Goal: Book appointment/travel/reservation

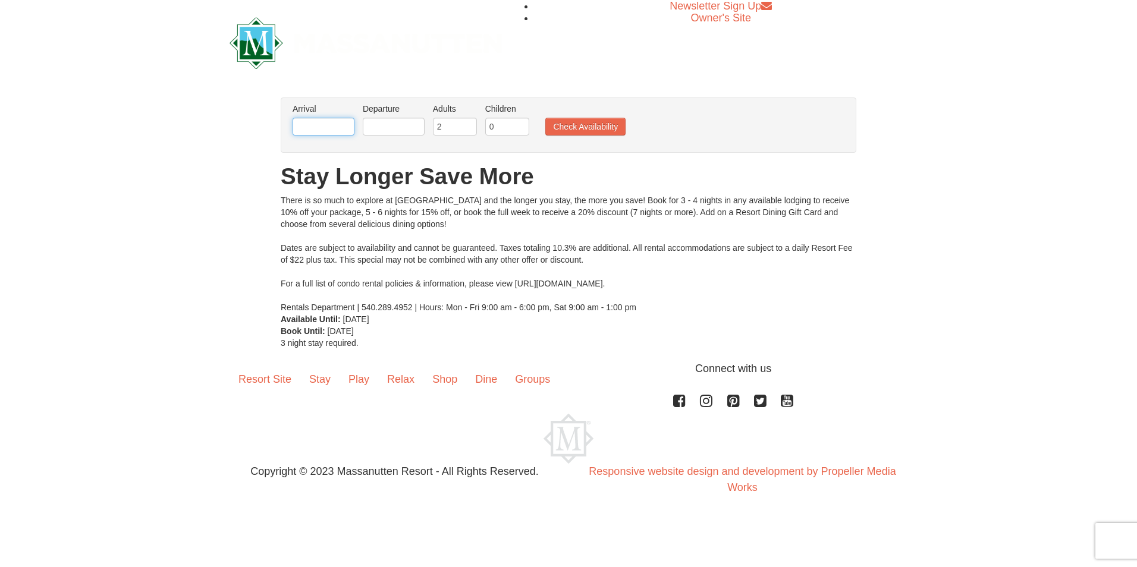
click at [338, 124] on input "text" at bounding box center [323, 127] width 62 height 18
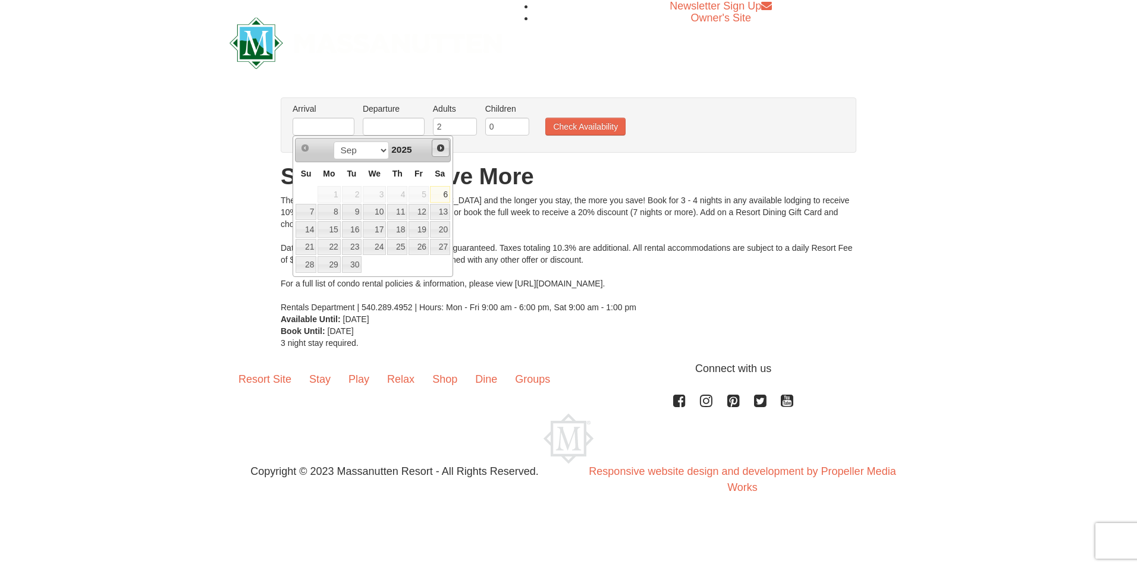
click at [439, 147] on span "Next" at bounding box center [441, 148] width 10 height 10
click at [440, 215] on link "11" at bounding box center [440, 212] width 20 height 17
type input "10/11/2025"
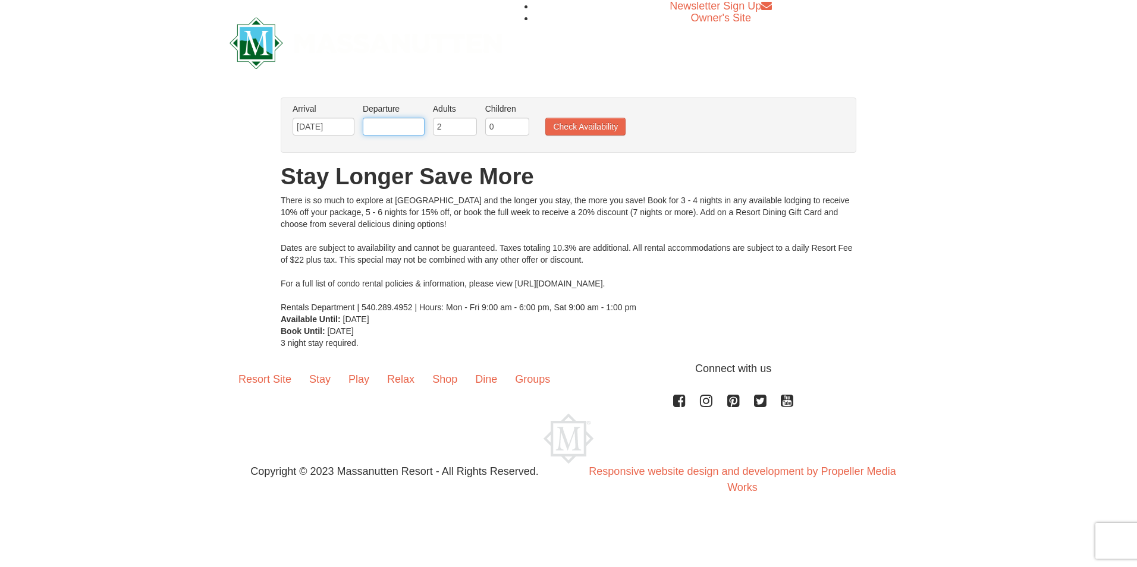
click at [401, 129] on input "text" at bounding box center [394, 127] width 62 height 18
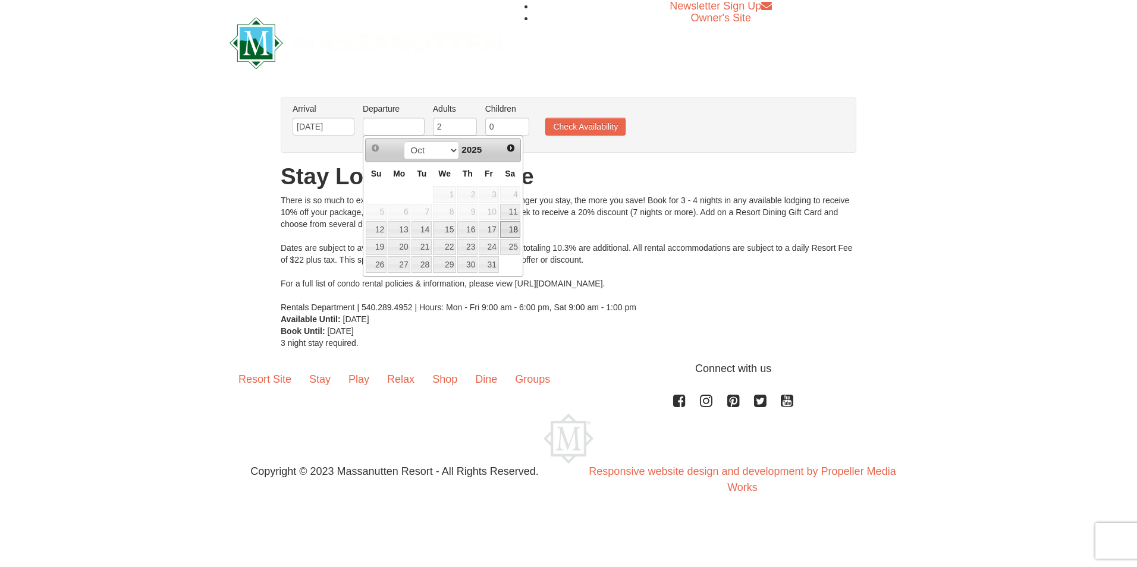
click at [507, 228] on link "18" at bounding box center [510, 229] width 20 height 17
type input "10/18/2025"
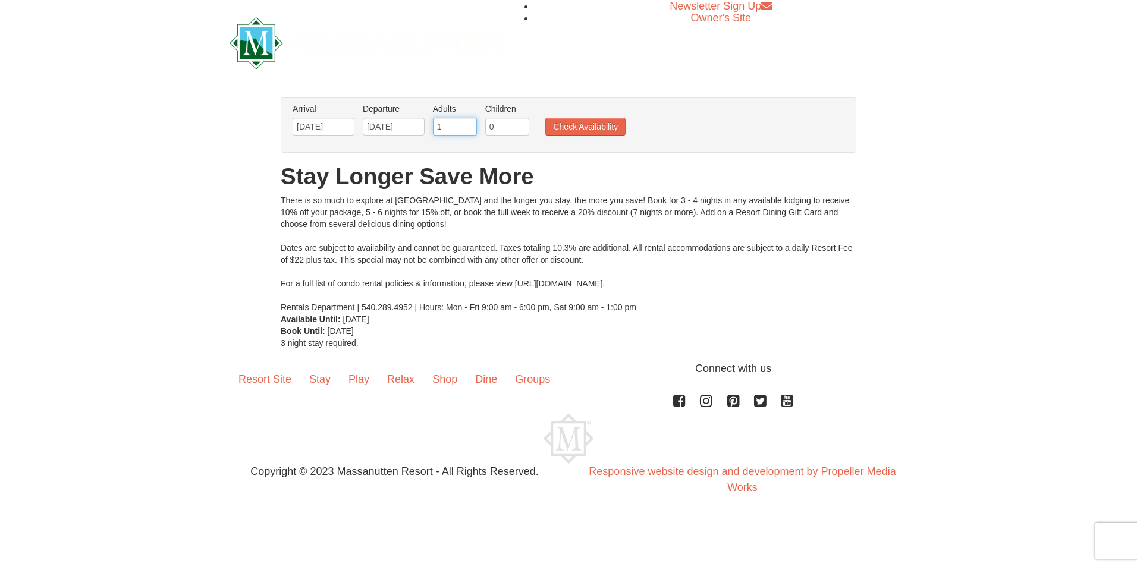
click at [468, 129] on input "1" at bounding box center [455, 127] width 44 height 18
click at [468, 129] on input "0" at bounding box center [455, 127] width 44 height 18
click at [467, 124] on input "1" at bounding box center [455, 127] width 44 height 18
click at [467, 124] on input "2" at bounding box center [455, 127] width 44 height 18
click at [467, 124] on input "3" at bounding box center [455, 127] width 44 height 18
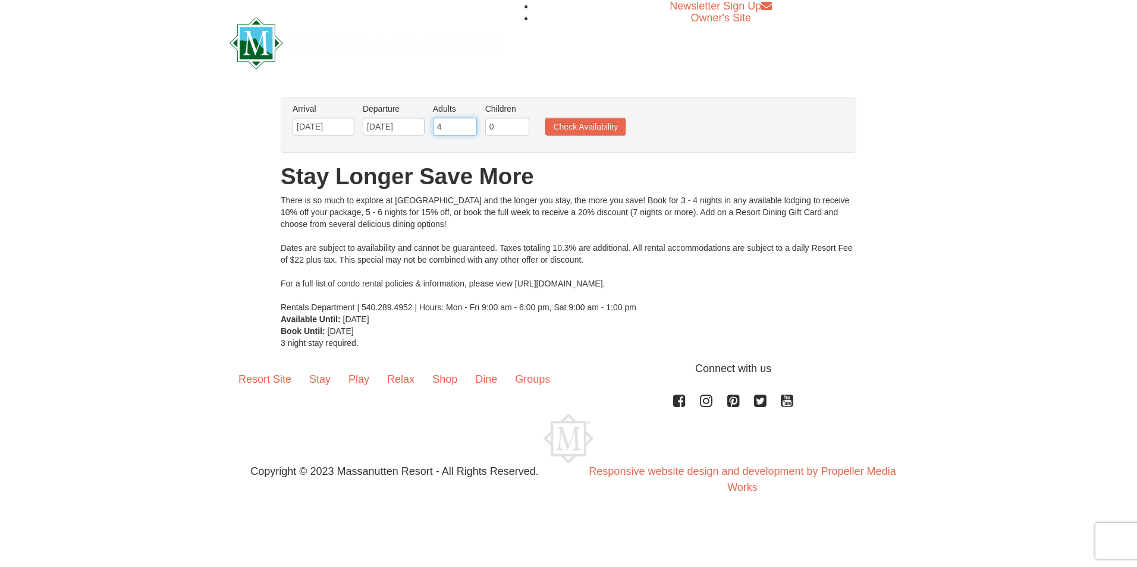
click at [467, 124] on input "4" at bounding box center [455, 127] width 44 height 18
click at [467, 124] on input "5" at bounding box center [455, 127] width 44 height 18
click at [466, 122] on input "6" at bounding box center [455, 127] width 44 height 18
click at [466, 122] on input "7" at bounding box center [455, 127] width 44 height 18
type input "8"
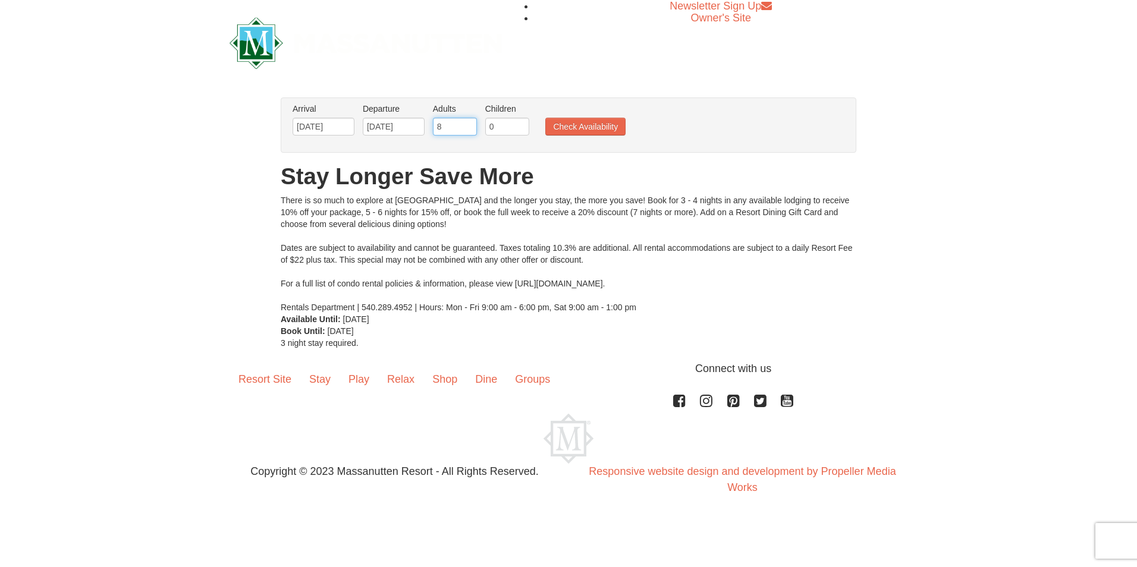
click at [466, 122] on input "8" at bounding box center [455, 127] width 44 height 18
click at [520, 125] on input "1" at bounding box center [507, 127] width 44 height 18
click at [520, 125] on input "2" at bounding box center [507, 127] width 44 height 18
click at [520, 125] on input "3" at bounding box center [507, 127] width 44 height 18
type input "4"
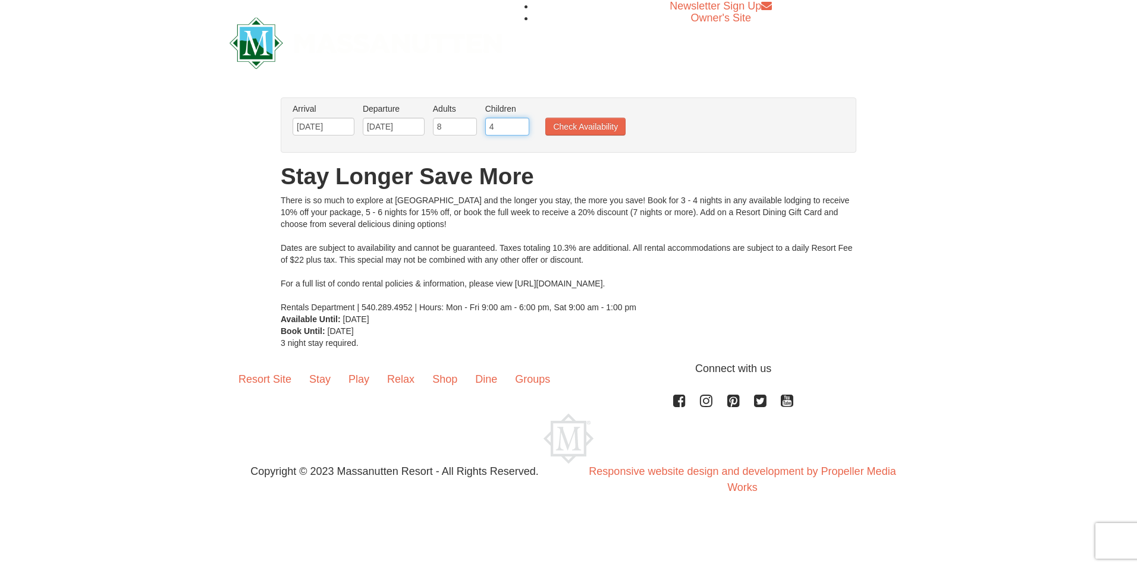
click at [520, 125] on input "4" at bounding box center [507, 127] width 44 height 18
click at [591, 125] on button "Check Availability" at bounding box center [585, 127] width 80 height 18
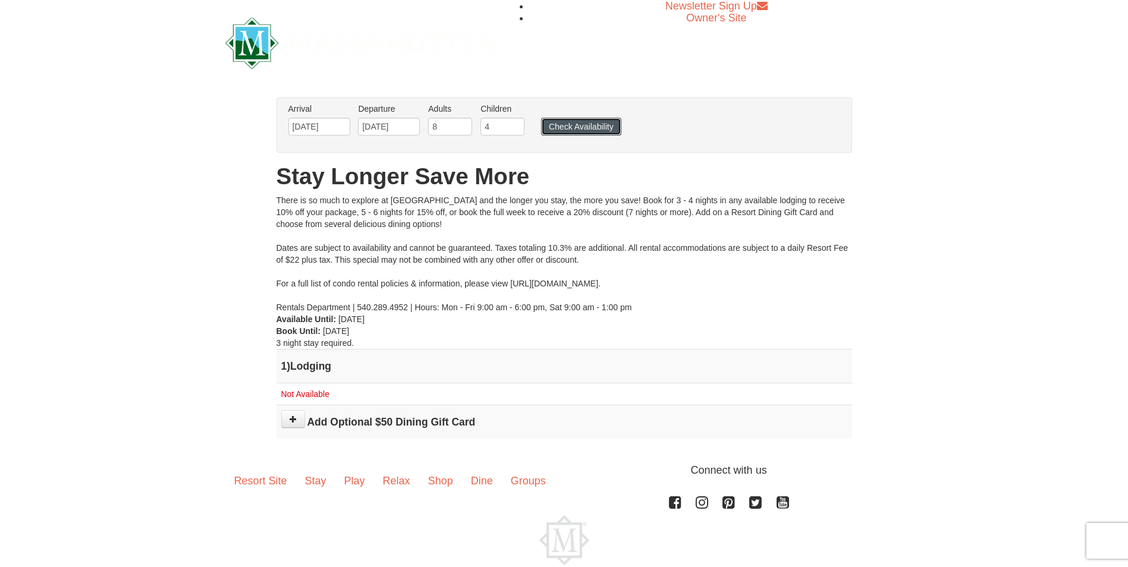
click at [583, 127] on button "Check Availability" at bounding box center [581, 127] width 80 height 18
click at [314, 126] on input "[DATE]" at bounding box center [319, 127] width 62 height 18
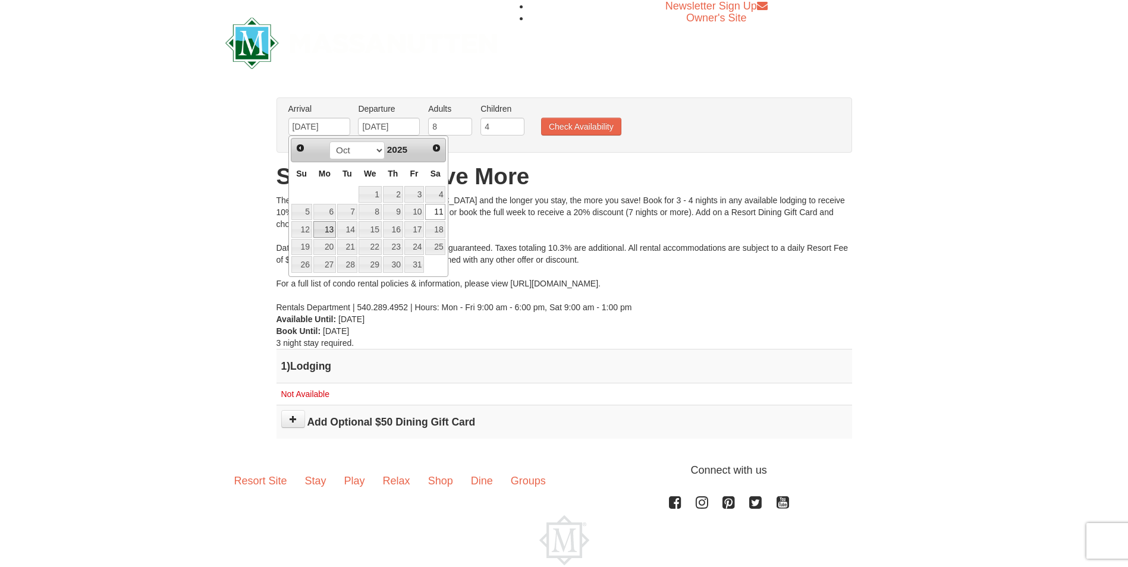
click at [319, 231] on link "13" at bounding box center [324, 229] width 23 height 17
type input "[DATE]"
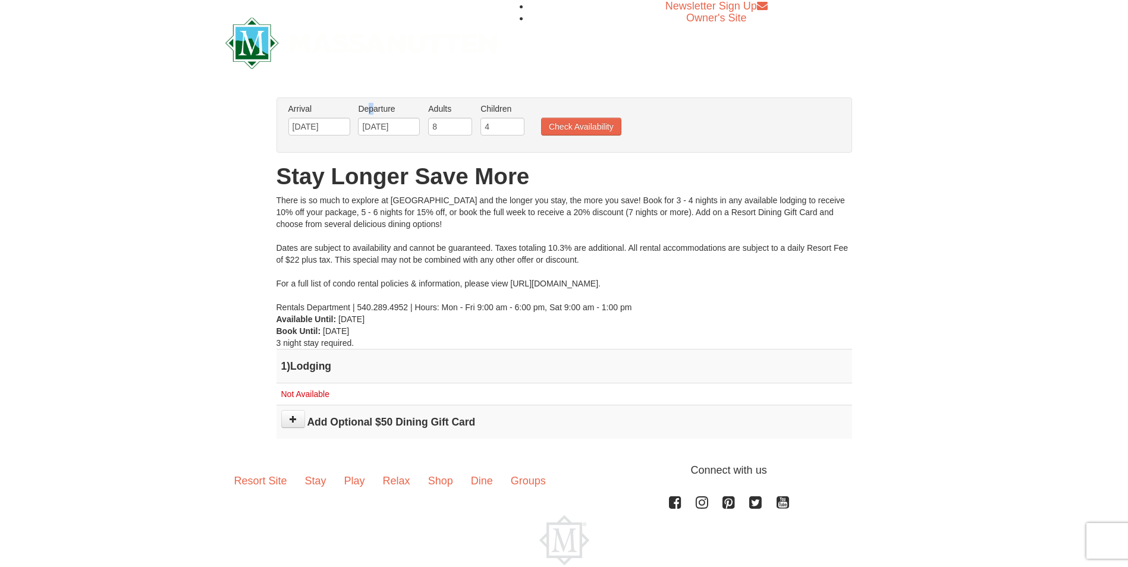
click at [372, 108] on label "Departure Please format dates MM/DD/YYYY Please format dates MM/DD/YYYY" at bounding box center [389, 109] width 62 height 12
drag, startPoint x: 372, startPoint y: 108, endPoint x: 394, endPoint y: 129, distance: 30.3
click at [394, 129] on input "10/18/2025" at bounding box center [389, 127] width 62 height 18
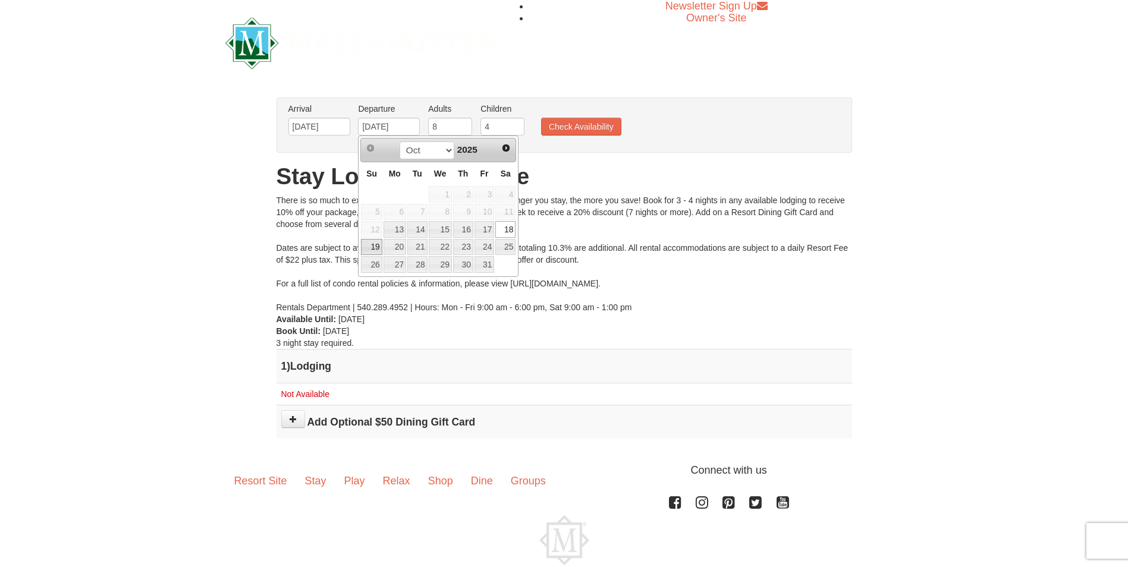
click at [373, 246] on link "19" at bounding box center [371, 247] width 21 height 17
type input "[DATE]"
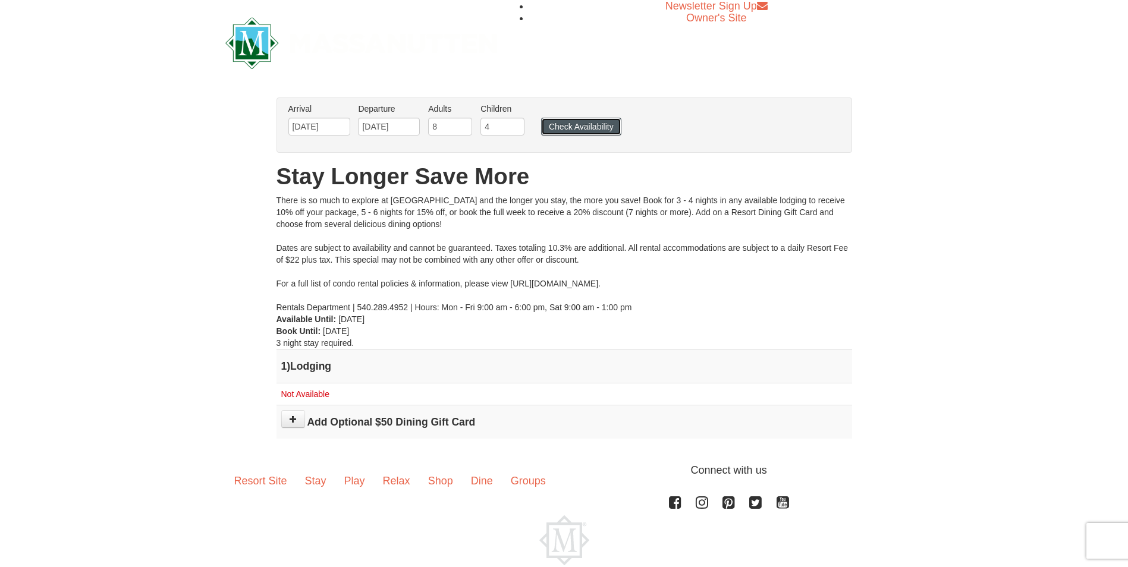
click at [575, 125] on button "Check Availability" at bounding box center [581, 127] width 80 height 18
click at [572, 122] on button "Check Availability" at bounding box center [581, 127] width 80 height 18
